Goal: Task Accomplishment & Management: Complete application form

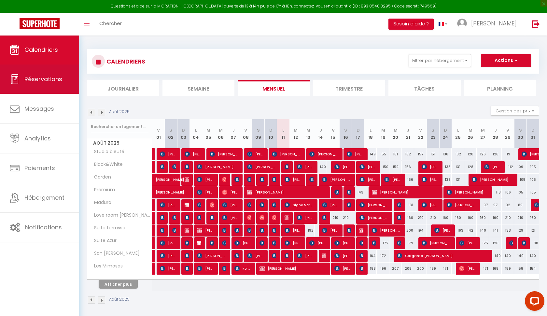
click at [42, 79] on span "Réservations" at bounding box center [43, 79] width 38 height 8
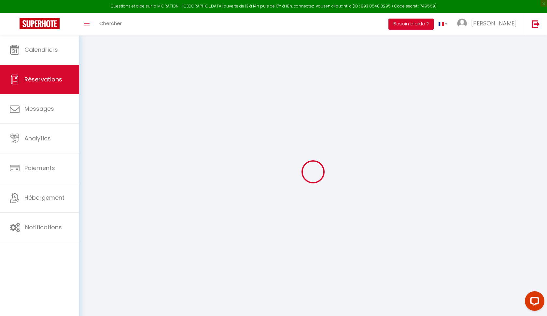
select select "not_confirmed"
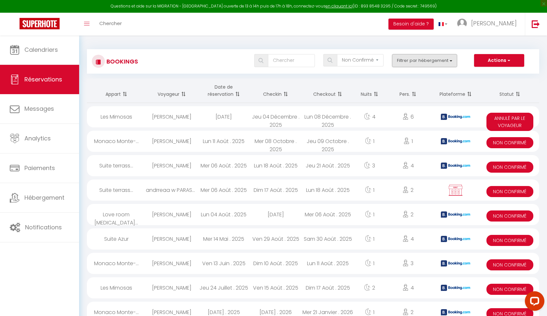
click at [401, 65] on button "Filtrer par hébergement" at bounding box center [424, 60] width 65 height 13
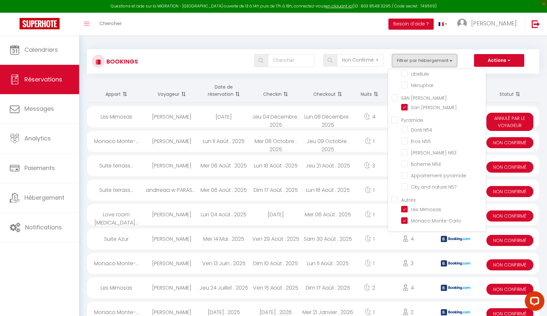
scroll to position [185, 0]
click at [336, 87] on th "Checkout" at bounding box center [328, 91] width 52 height 24
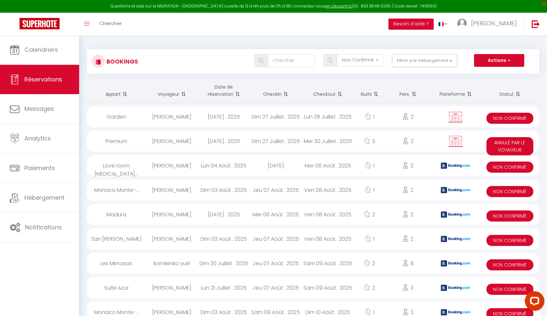
click at [277, 94] on th "Checkin" at bounding box center [276, 91] width 52 height 24
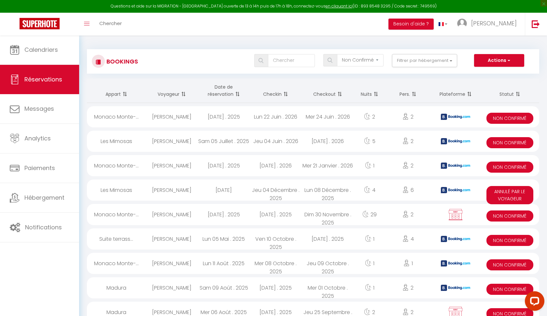
click at [277, 94] on th "Checkin" at bounding box center [276, 91] width 52 height 24
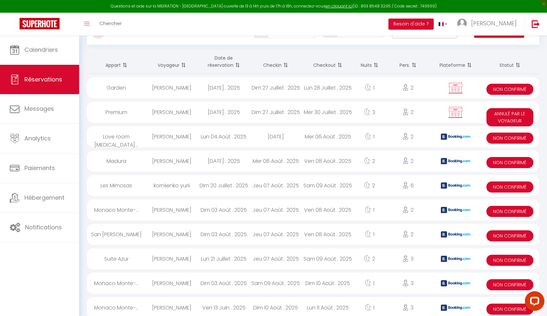
scroll to position [34, 0]
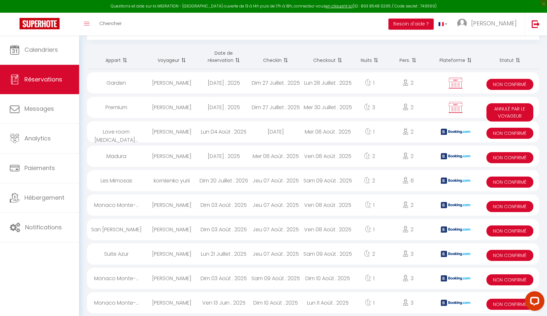
click at [501, 135] on span "Non Confirmé" at bounding box center [510, 133] width 47 height 11
select select "KO"
select select "0"
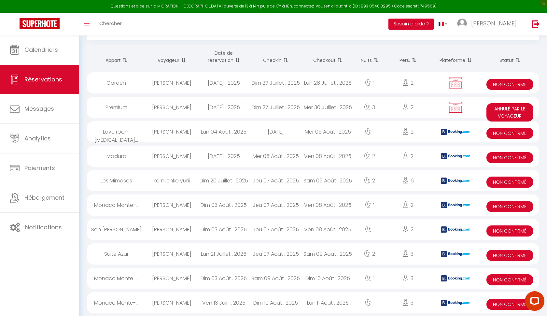
select select "1"
select select
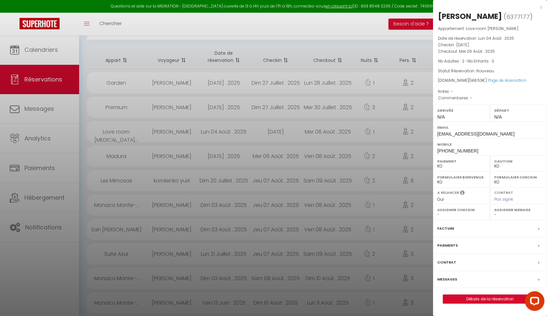
click at [451, 171] on div "Paiement OK KO" at bounding box center [461, 163] width 57 height 16
click at [364, 51] on div at bounding box center [273, 158] width 547 height 316
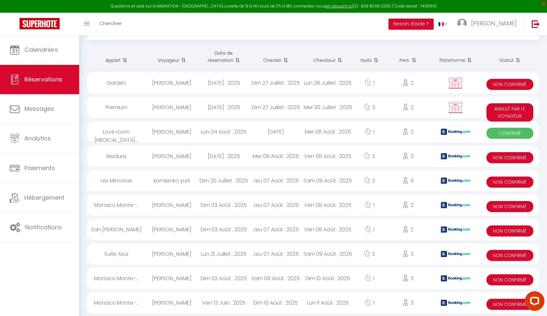
click at [514, 156] on span "Non Confirmé" at bounding box center [510, 157] width 47 height 11
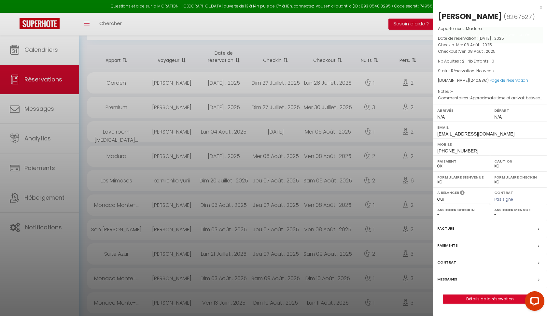
click at [410, 138] on div at bounding box center [273, 158] width 547 height 316
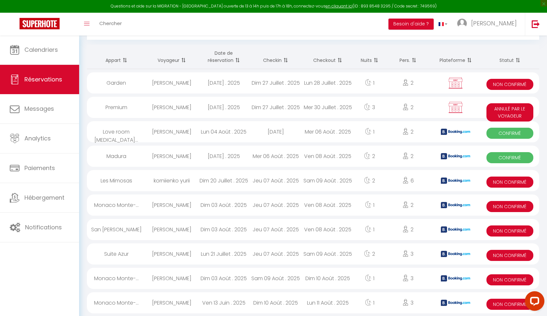
click at [498, 182] on span "Non Confirmé" at bounding box center [510, 182] width 47 height 11
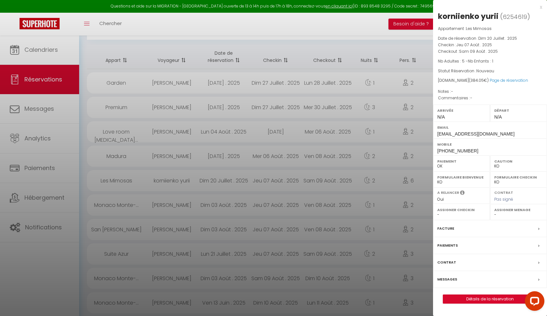
click at [403, 159] on div at bounding box center [273, 158] width 547 height 316
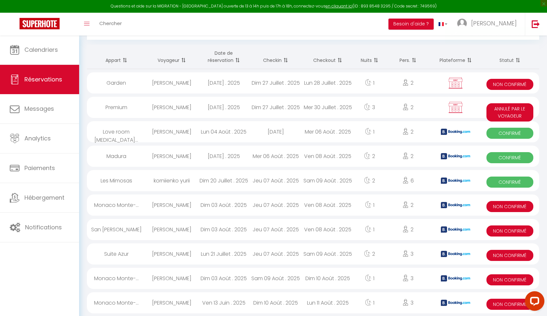
click at [513, 207] on span "Non Confirmé" at bounding box center [510, 206] width 47 height 11
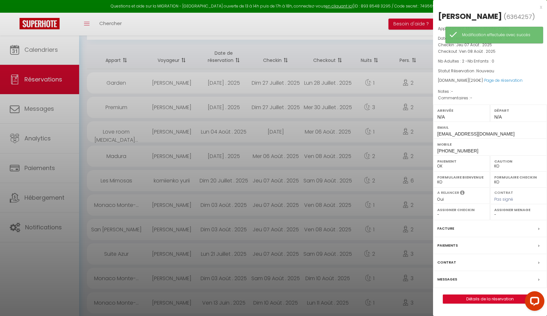
click at [383, 183] on div at bounding box center [273, 158] width 547 height 316
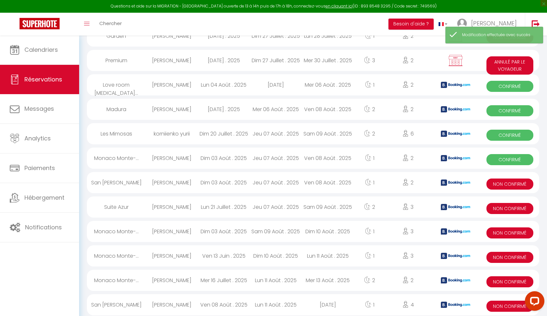
scroll to position [82, 0]
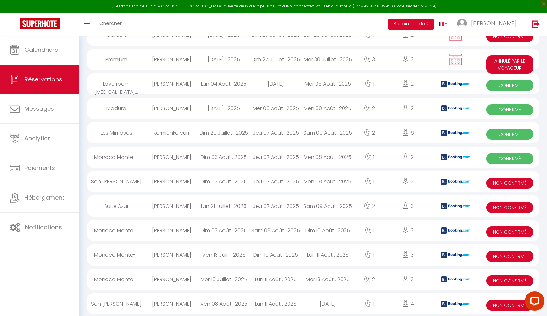
click at [500, 182] on span "Non Confirmé" at bounding box center [510, 183] width 47 height 11
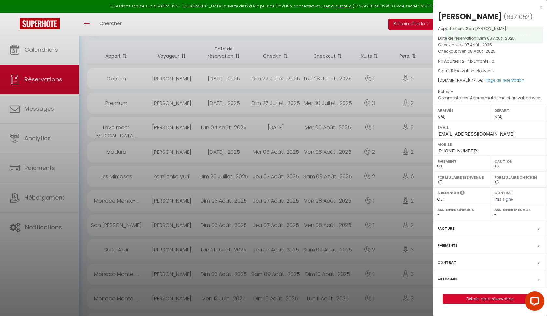
scroll to position [44, 0]
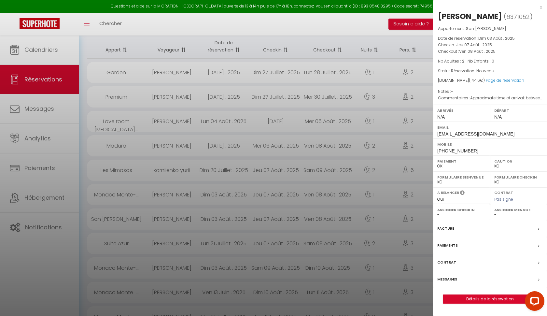
click at [385, 198] on div at bounding box center [273, 158] width 547 height 316
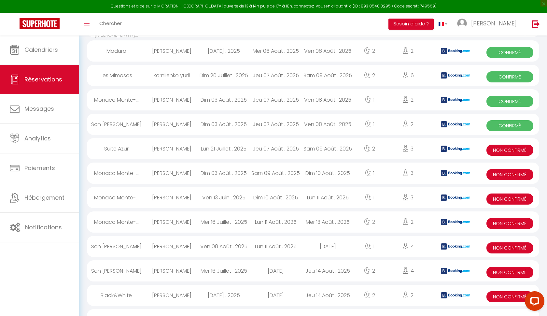
scroll to position [140, 0]
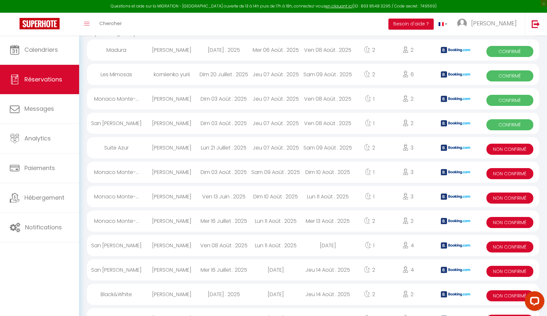
click at [496, 153] on span "Non Confirmé" at bounding box center [510, 149] width 47 height 11
select select "KO"
select select "50748"
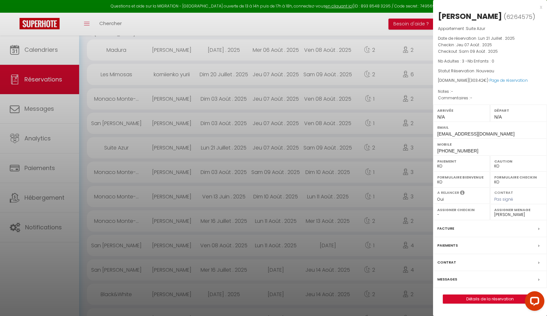
click at [447, 165] on label "Paiement" at bounding box center [462, 161] width 49 height 7
click at [393, 164] on div at bounding box center [273, 158] width 547 height 316
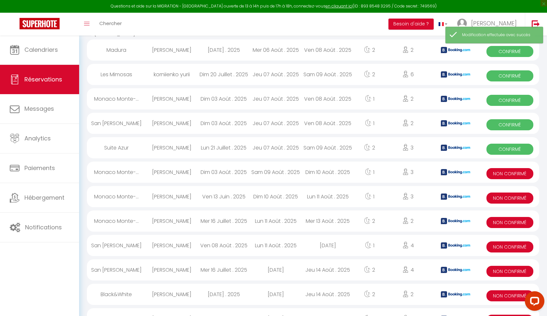
click at [502, 174] on span "Non Confirmé" at bounding box center [510, 173] width 47 height 11
select select "KO"
select select
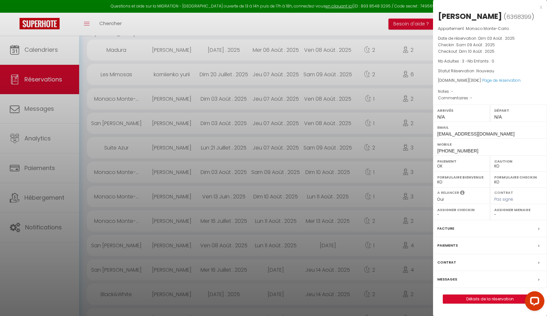
click at [405, 166] on div at bounding box center [273, 158] width 547 height 316
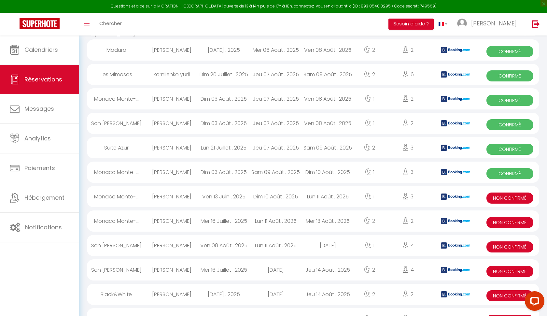
click at [510, 199] on span "Non Confirmé" at bounding box center [510, 198] width 47 height 11
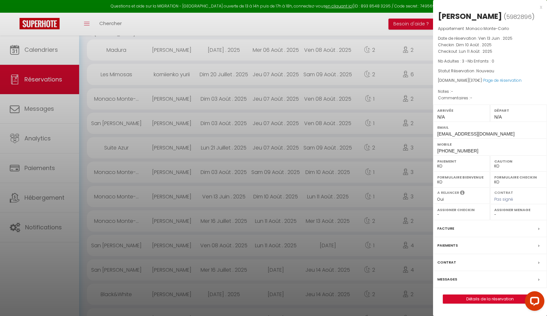
select select "OK"
click at [408, 172] on div at bounding box center [273, 158] width 547 height 316
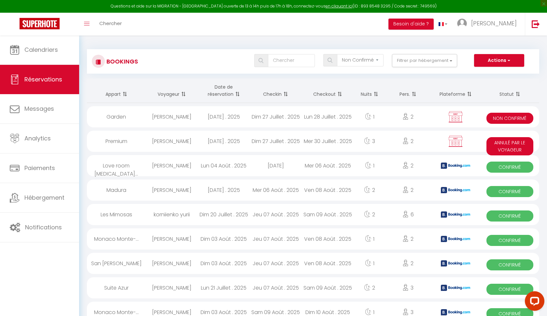
scroll to position [0, 0]
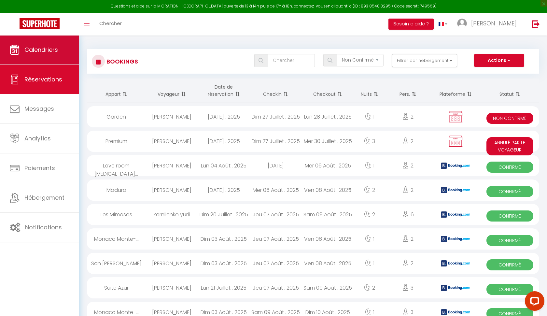
click at [56, 54] on link "Calendriers" at bounding box center [39, 49] width 79 height 29
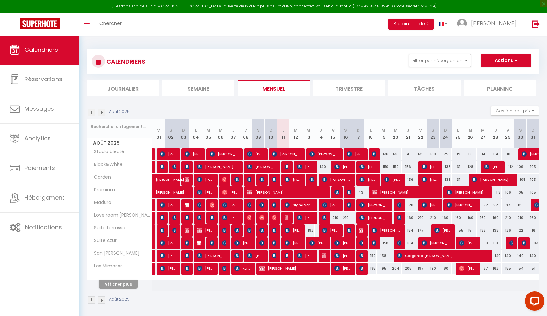
click at [290, 189] on span "[PERSON_NAME]" at bounding box center [286, 192] width 79 height 12
select select "OK"
select select "KO"
select select "0"
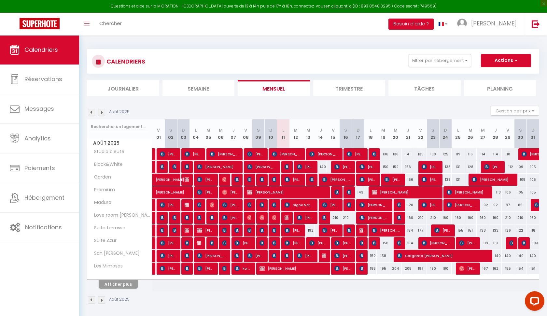
select select "1"
select select
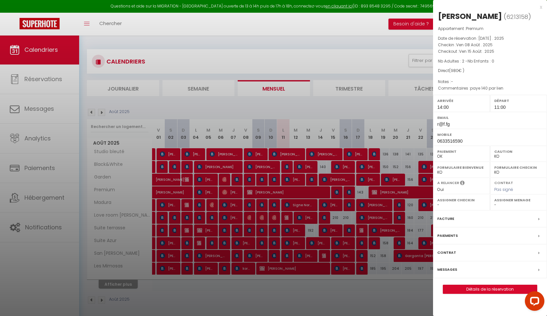
select select "50748"
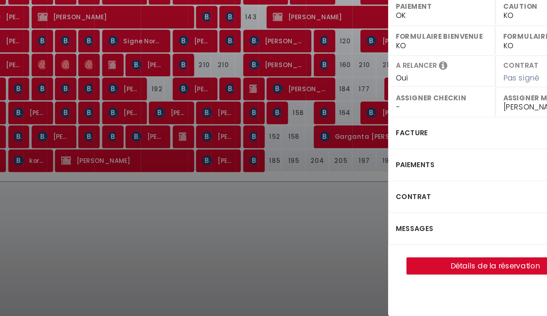
scroll to position [35, 0]
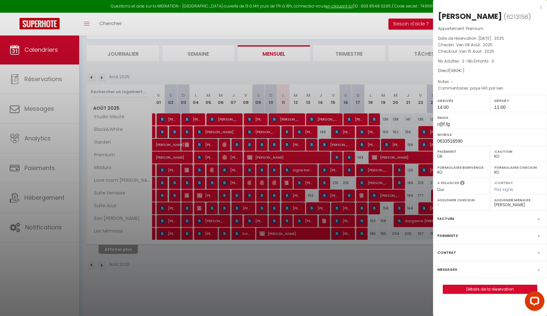
click at [477, 291] on link "Détails de la réservation" at bounding box center [490, 289] width 94 height 8
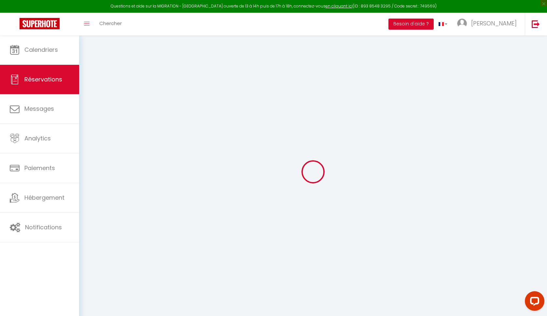
type input "[PERSON_NAME]"
type input "Matchal"
type input "r@f.fg"
type input "0633516590"
select select
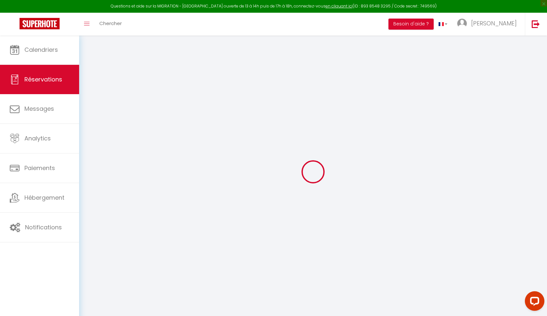
select select "36871"
select select "1"
type input "Ven 08 Août 2025"
select select
type input "Ven 15 Août 2025"
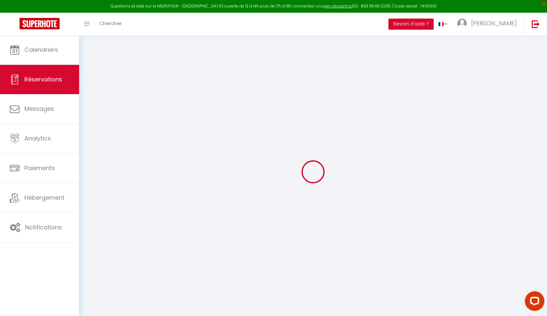
select select
type input "2"
select select "12"
select select
type input "980"
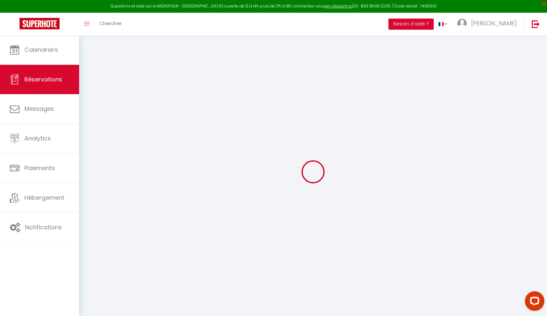
checkbox input "false"
type input "0"
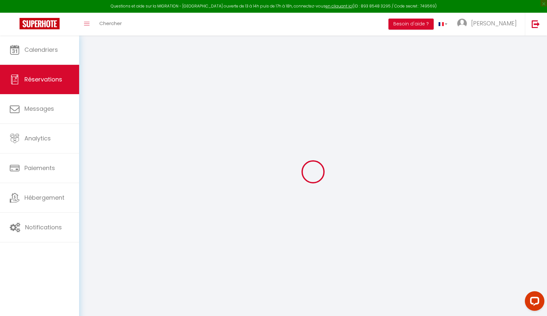
select select
select select "14"
checkbox input "false"
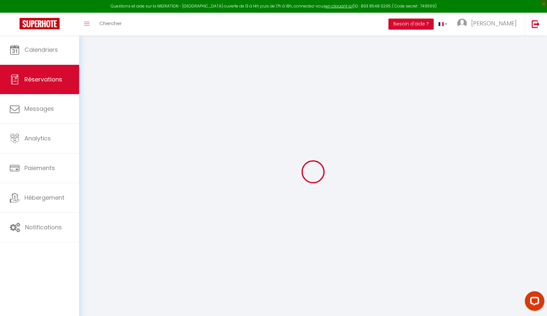
select select
checkbox input "false"
select select
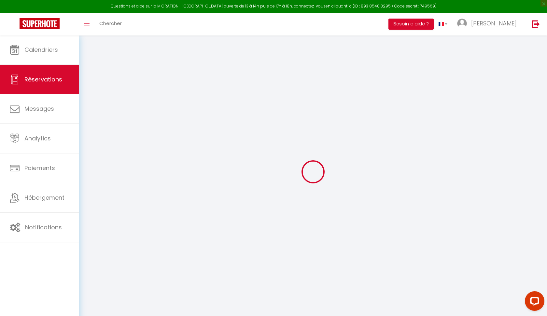
select select
checkbox input "false"
select select
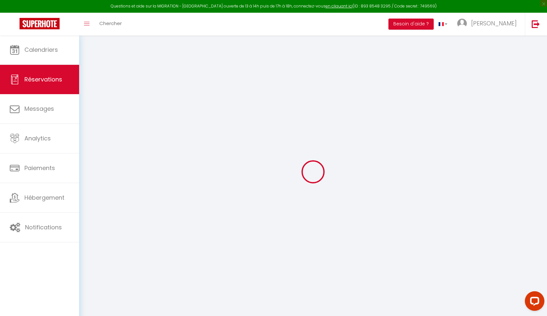
select select
checkbox input "false"
type textarea "paye 140 par lien"
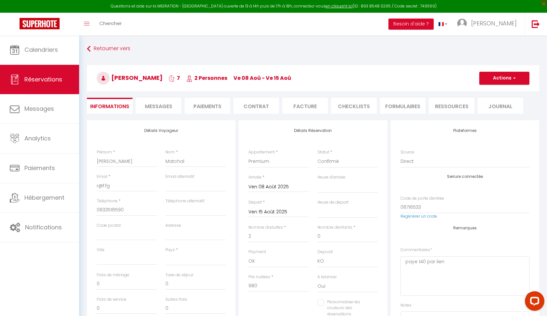
select select
checkbox input "false"
select select
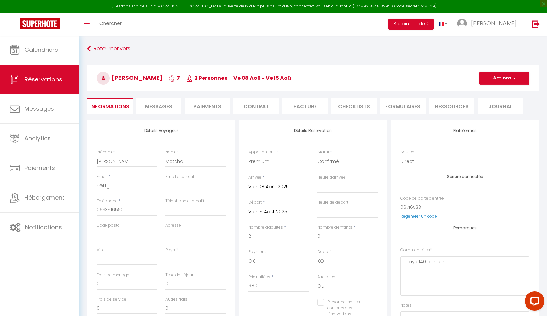
checkbox input "false"
select select "14:00"
select select "11:00"
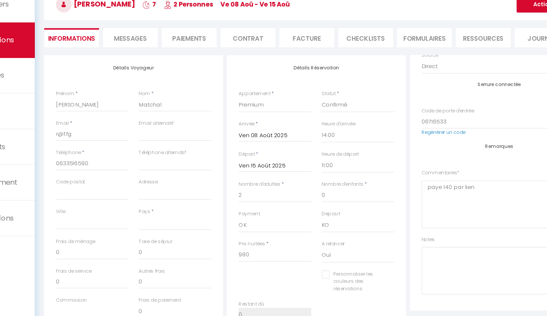
scroll to position [74, 0]
